Goal: Task Accomplishment & Management: Use online tool/utility

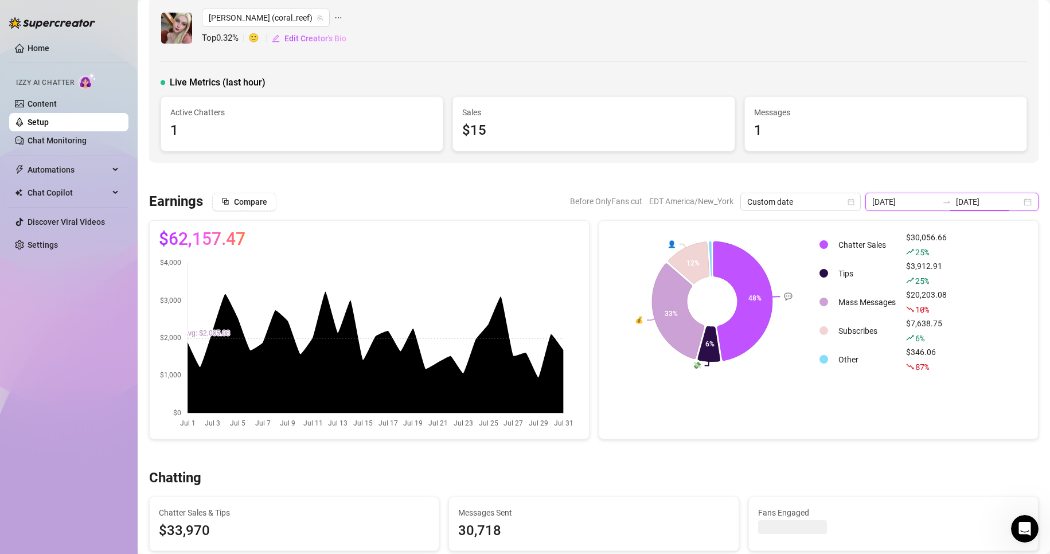
click at [1014, 202] on div "[DATE] [DATE]" at bounding box center [951, 202] width 173 height 18
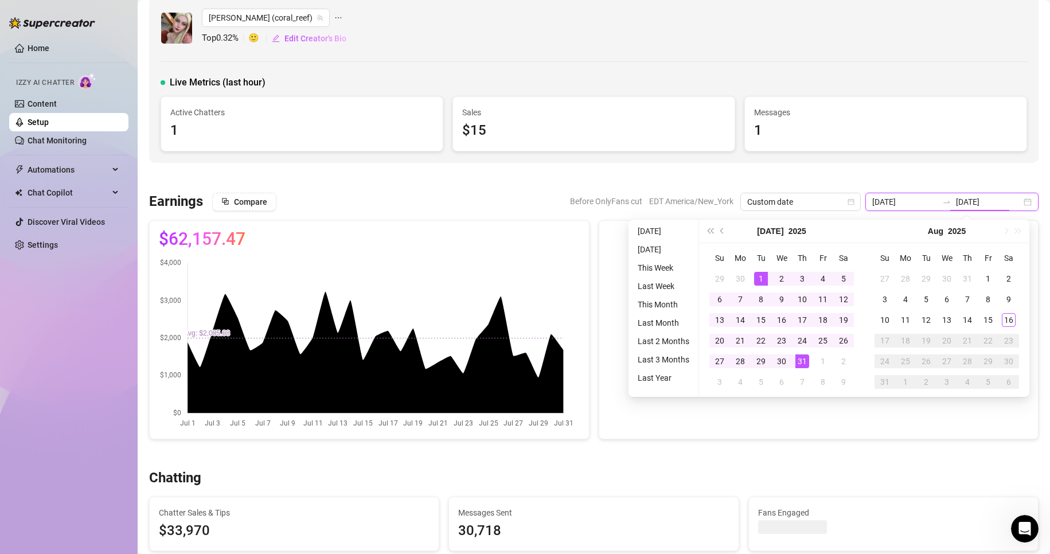
click at [1014, 202] on div "[DATE] [DATE]" at bounding box center [951, 202] width 173 height 18
type input "[DATE]"
click at [886, 322] on div "10" at bounding box center [885, 320] width 14 height 14
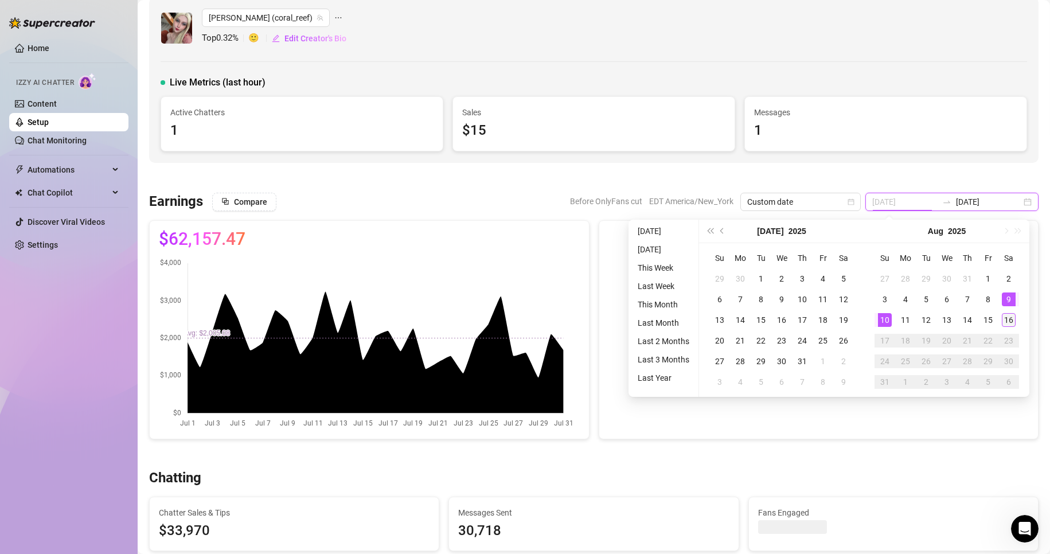
type input "[DATE]"
click at [1007, 321] on div "16" at bounding box center [1008, 320] width 14 height 14
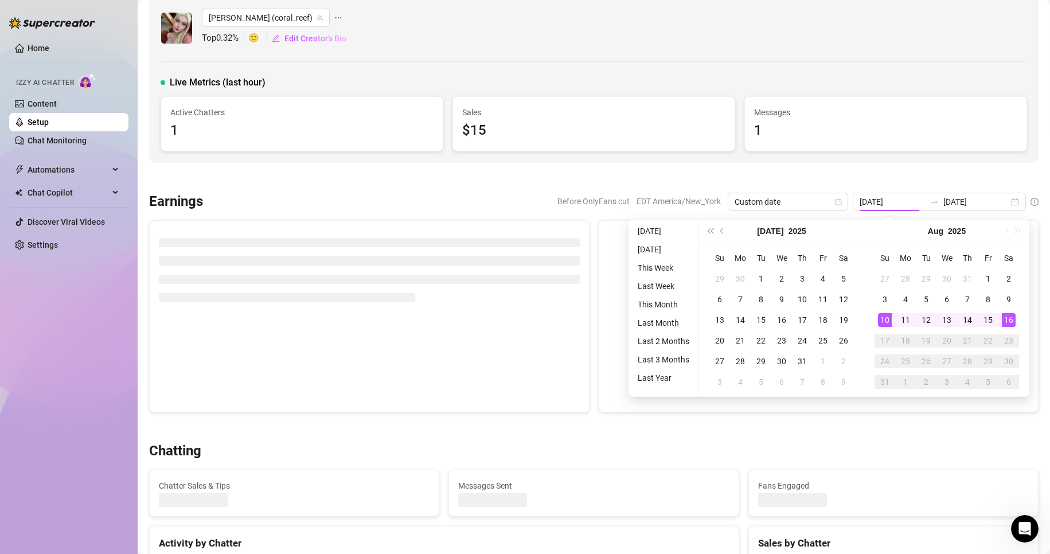
type input "[DATE]"
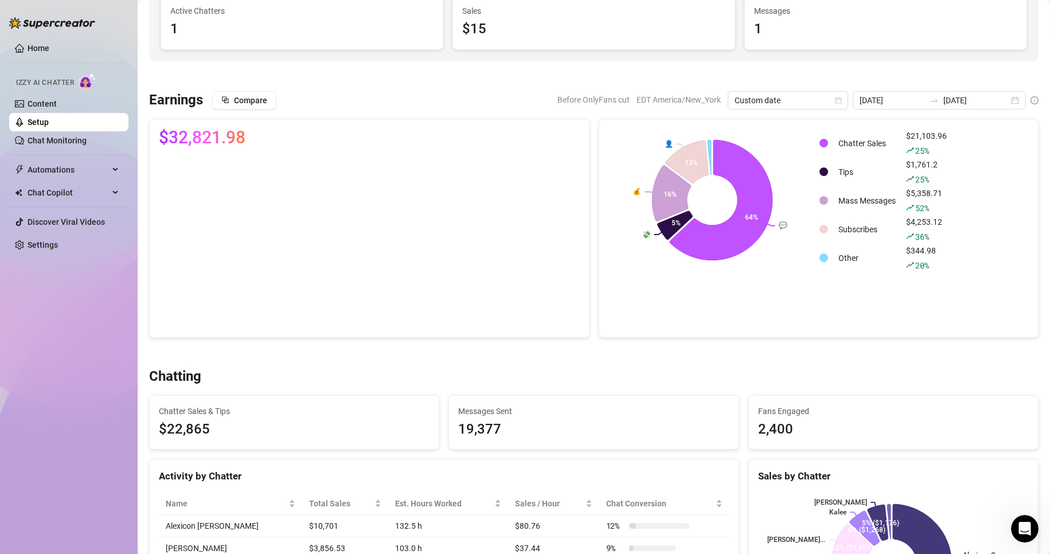
scroll to position [112, 0]
click at [998, 104] on div "[DATE] [DATE]" at bounding box center [938, 101] width 173 height 18
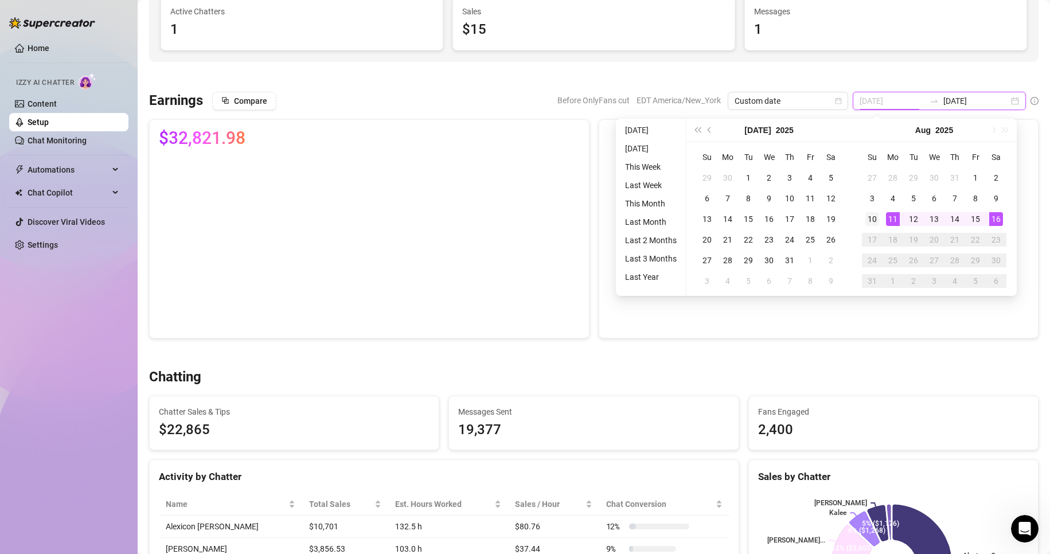
type input "[DATE]"
click at [875, 220] on div "10" at bounding box center [872, 219] width 14 height 14
type input "[DATE]"
click at [992, 221] on div "16" at bounding box center [996, 219] width 14 height 14
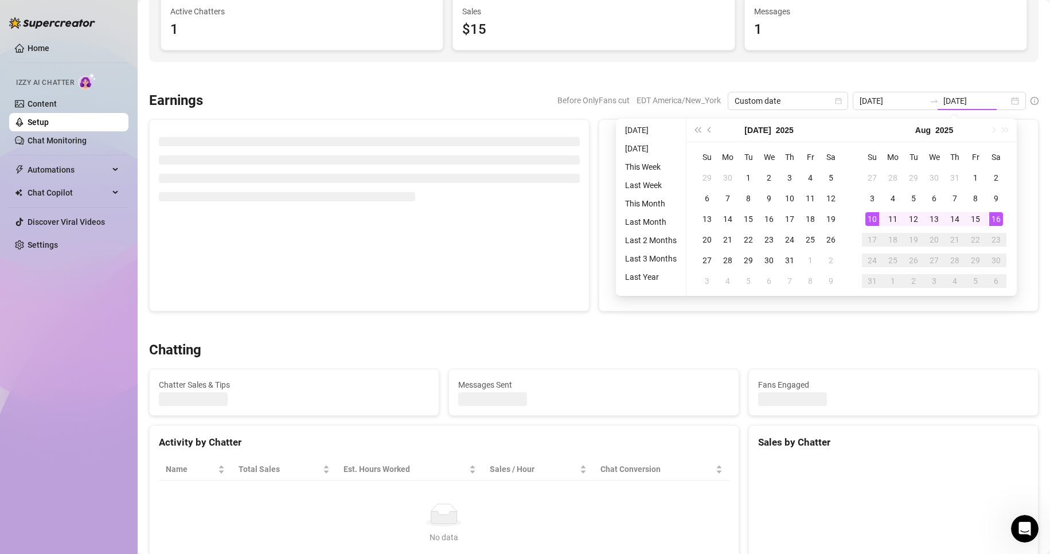
type input "[DATE]"
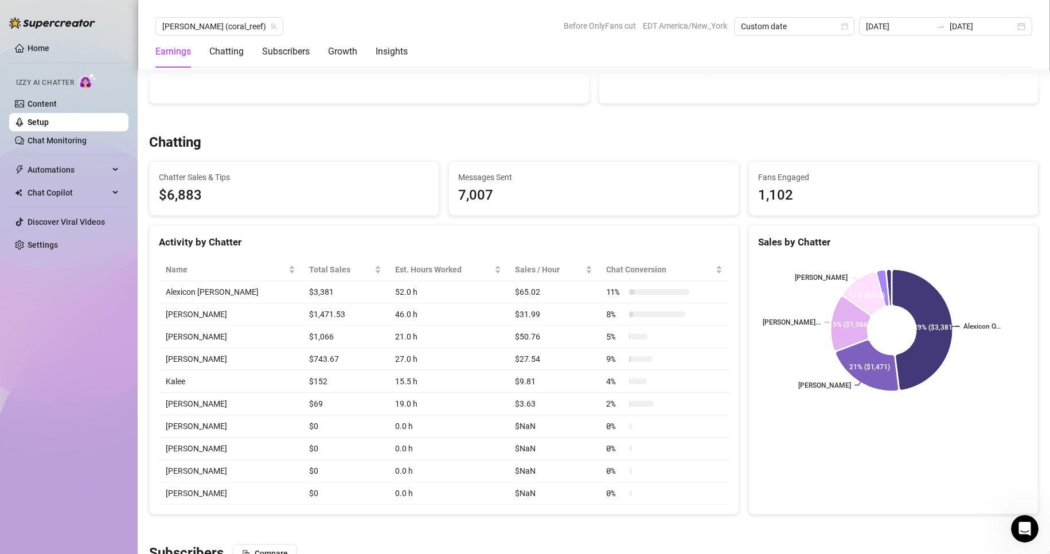
scroll to position [347, 0]
click at [449, 235] on div "Activity by Chatter" at bounding box center [444, 241] width 570 height 15
